Goal: Task Accomplishment & Management: Use online tool/utility

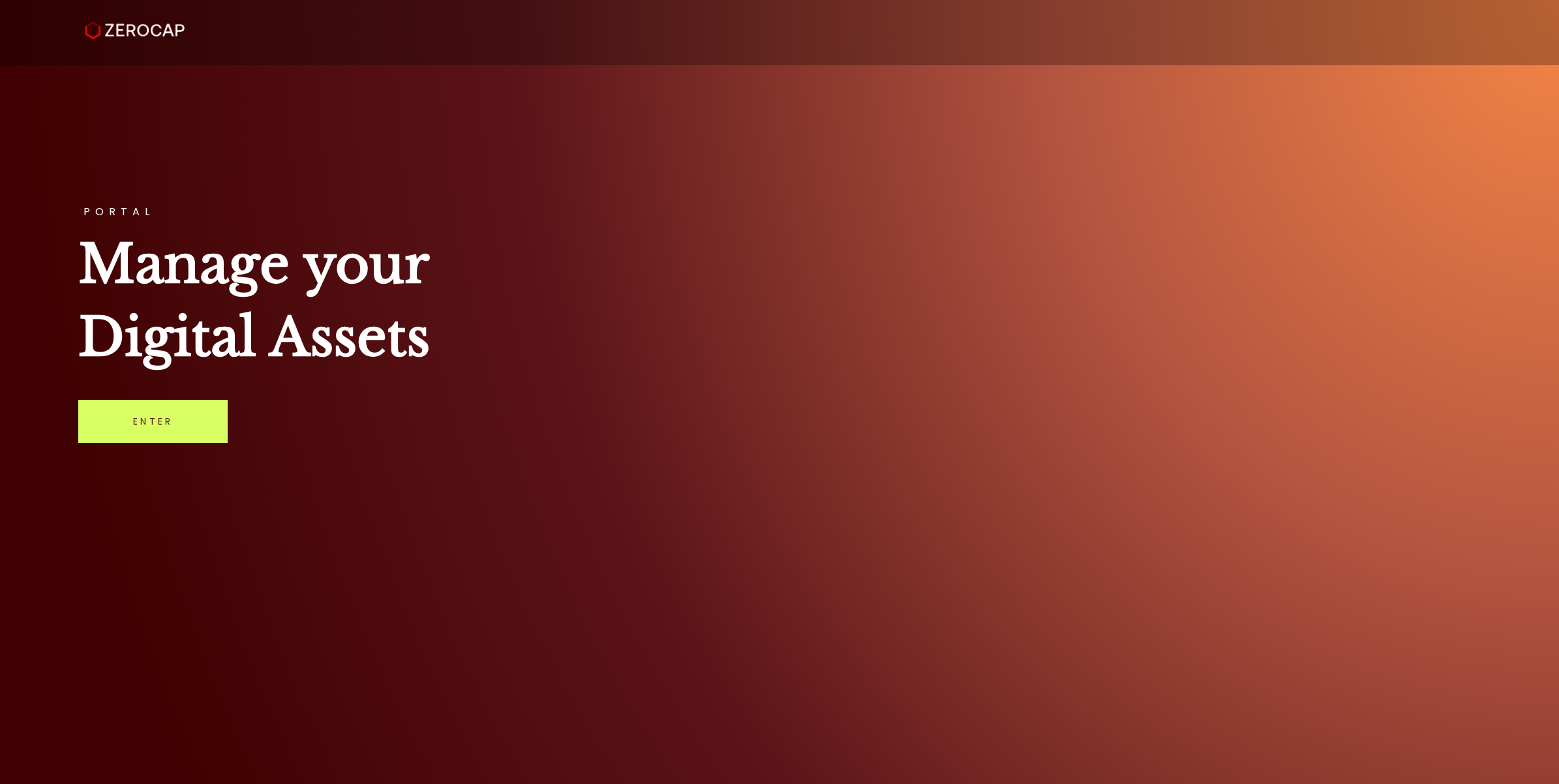
click at [195, 398] on div "PORTAL Manage your Digital Assets Enter" at bounding box center [780, 392] width 1559 height 784
click at [155, 418] on link "Enter" at bounding box center [153, 421] width 149 height 44
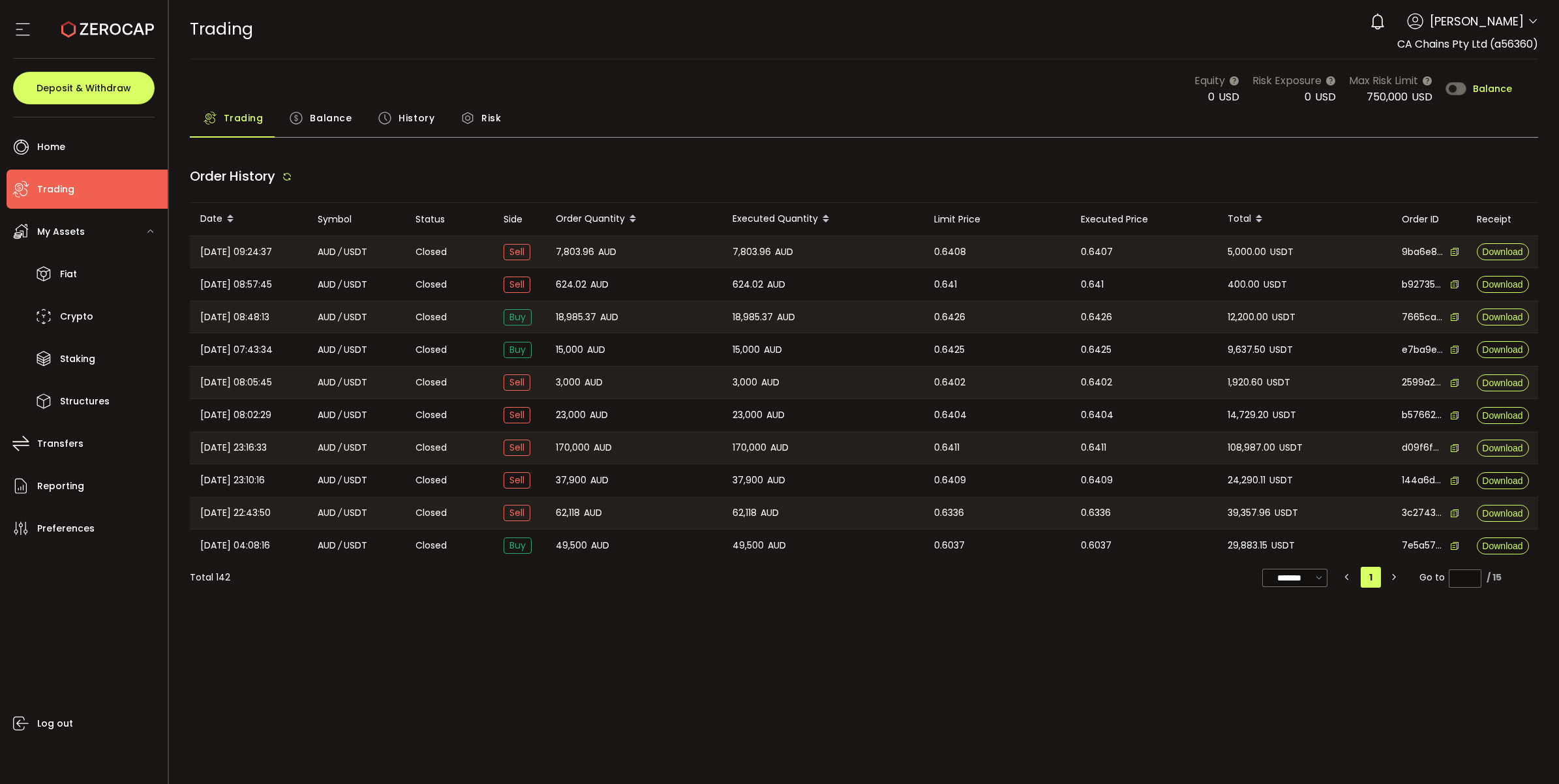
type input "***"
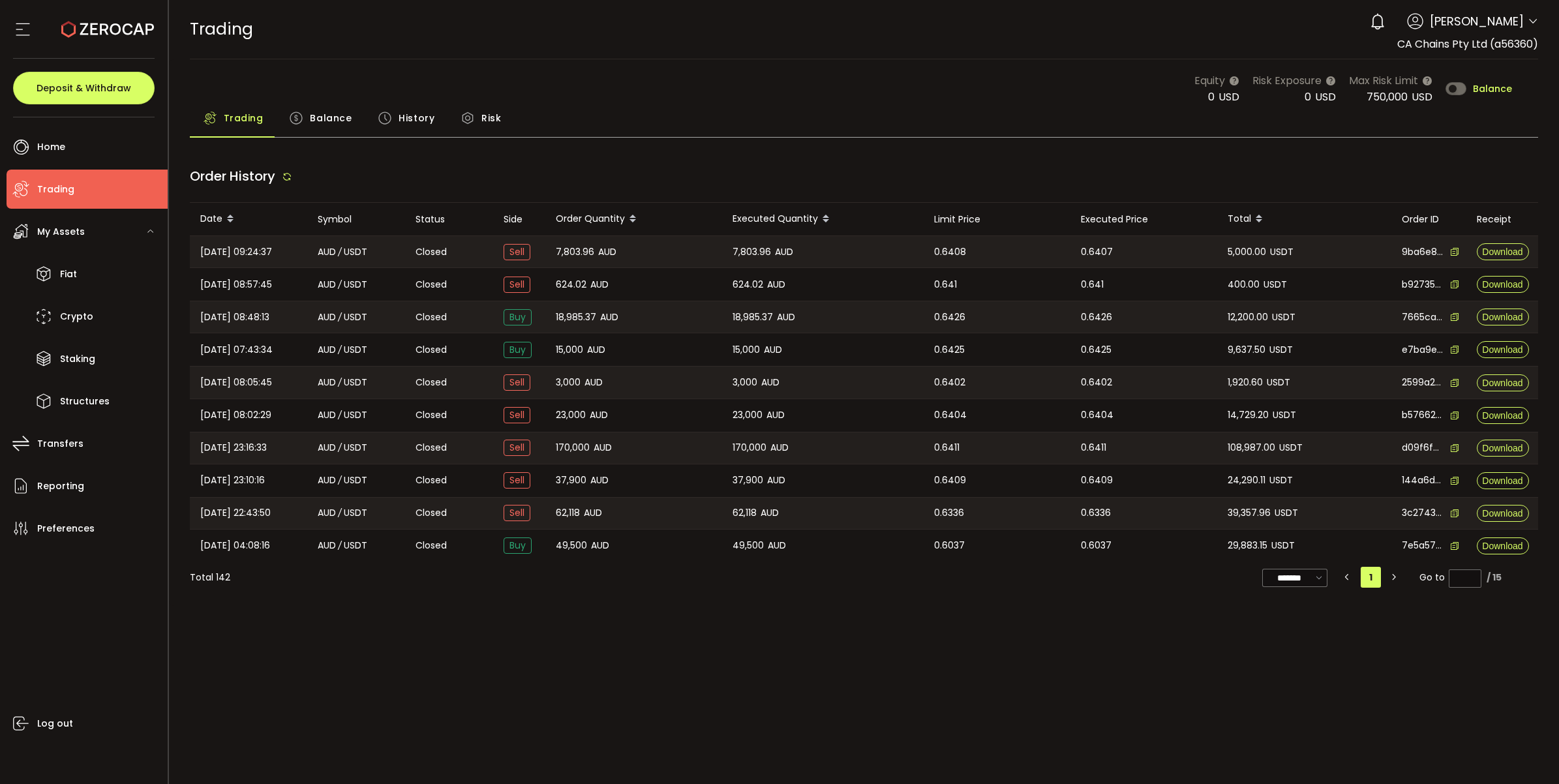
type input "***"
